Goal: Information Seeking & Learning: Find specific fact

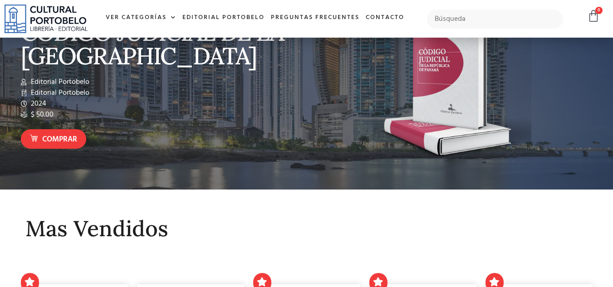
scroll to position [29, 0]
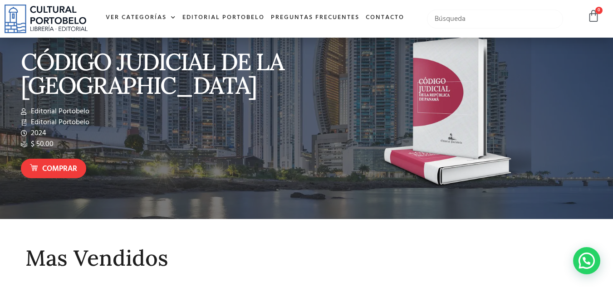
paste input "[PERSON_NAME] y [GEOGRAPHIC_DATA]"
type input "[PERSON_NAME] y [GEOGRAPHIC_DATA]"
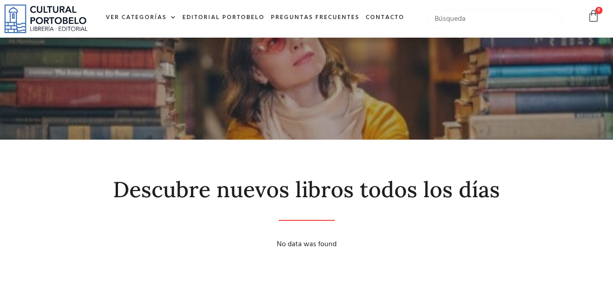
click at [455, 22] on input "text" at bounding box center [495, 19] width 136 height 19
drag, startPoint x: 455, startPoint y: 22, endPoint x: 171, endPoint y: 17, distance: 283.4
click at [171, 17] on span at bounding box center [171, 18] width 10 height 14
click at [244, 22] on link "Editorial Portobelo" at bounding box center [223, 17] width 88 height 19
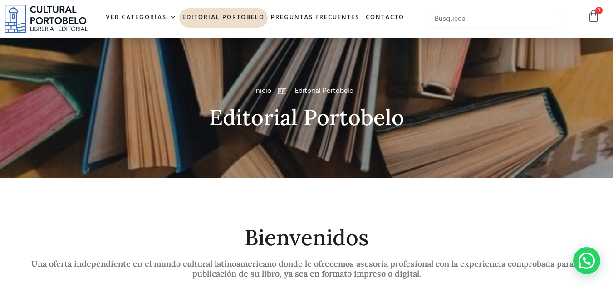
click at [492, 23] on input "text" at bounding box center [495, 19] width 136 height 19
type input "victor vega"
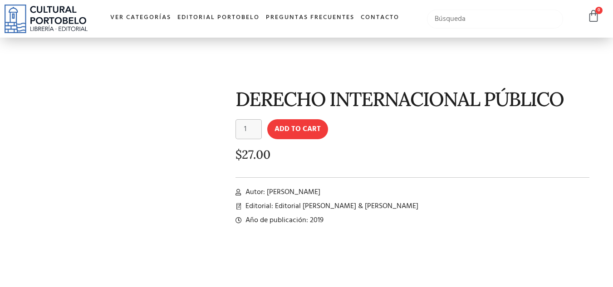
click at [492, 23] on input "text" at bounding box center [495, 19] width 136 height 19
